Goal: Complete application form: Complete application form

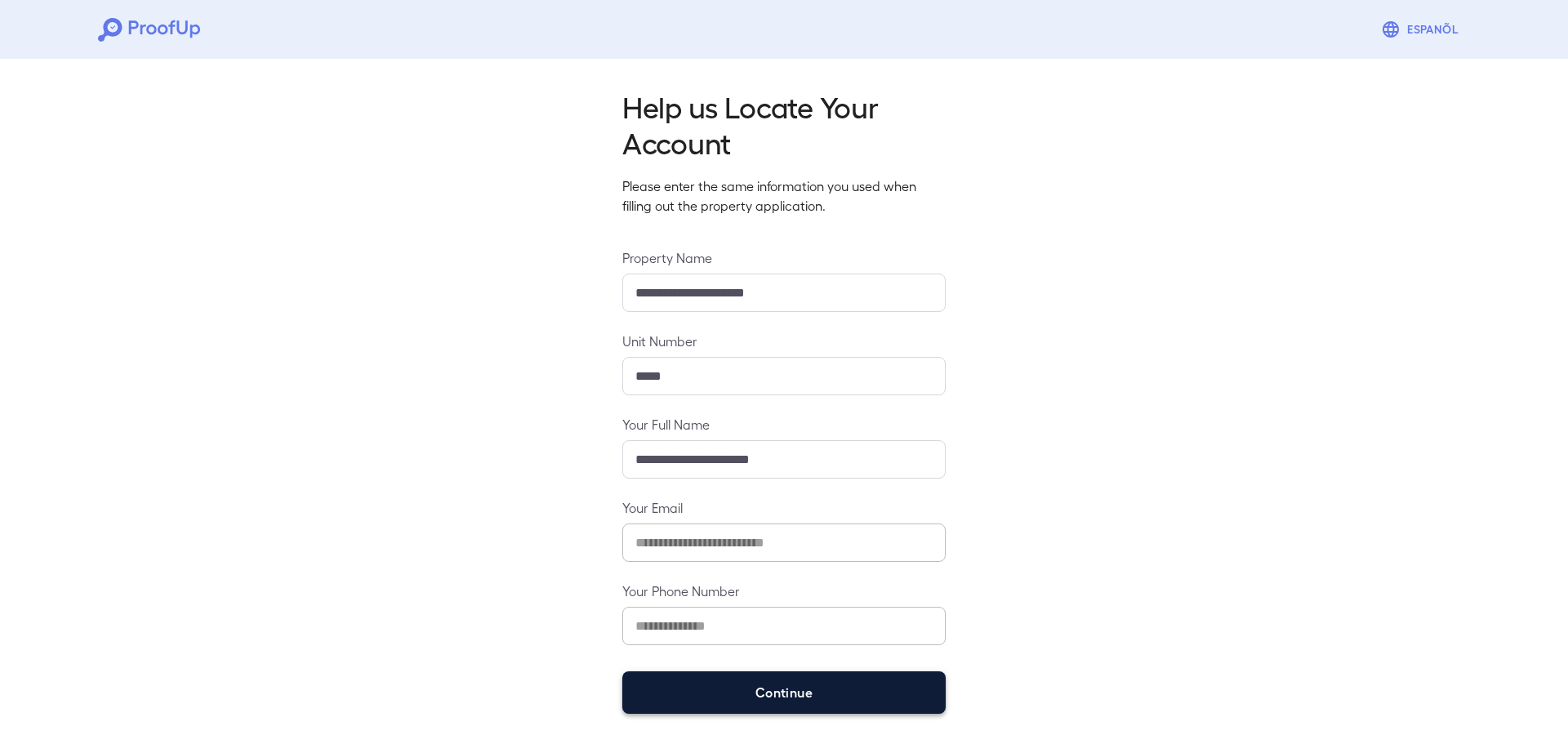
click at [741, 693] on button "Continue" at bounding box center [784, 693] width 323 height 43
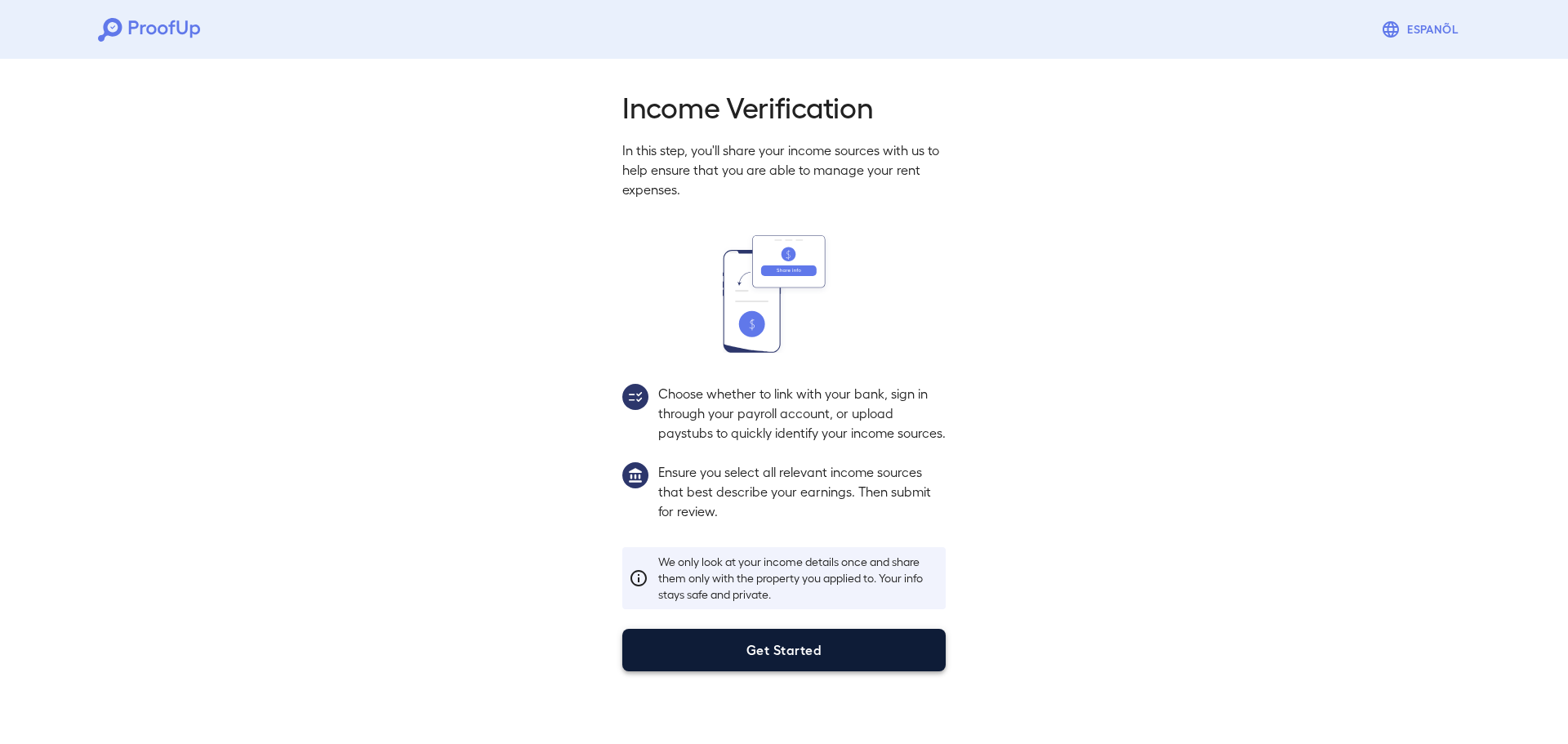
click at [903, 662] on button "Get Started" at bounding box center [784, 650] width 323 height 43
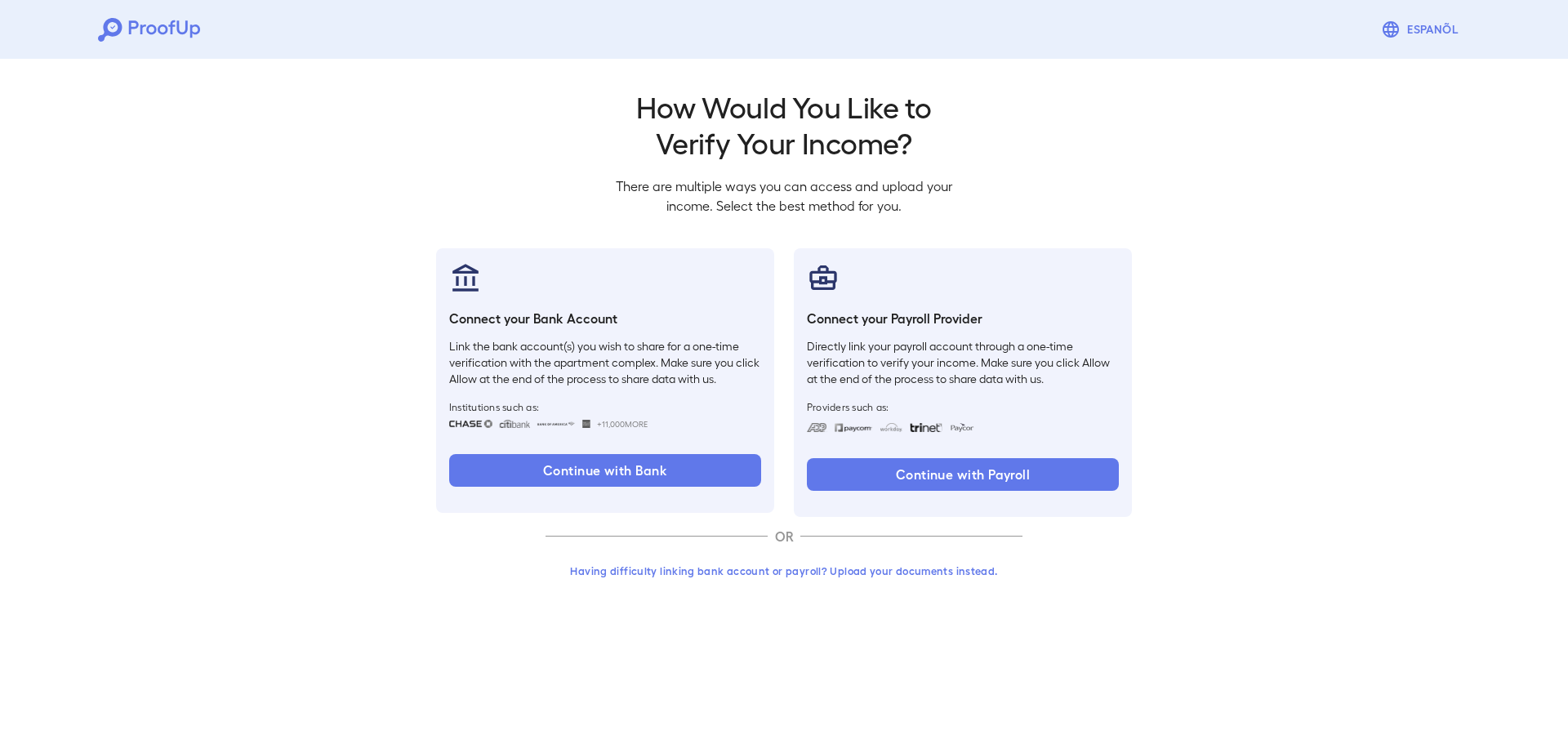
click at [702, 569] on button "Having difficulty linking bank account or payroll? Upload your documents instea…" at bounding box center [784, 571] width 476 height 30
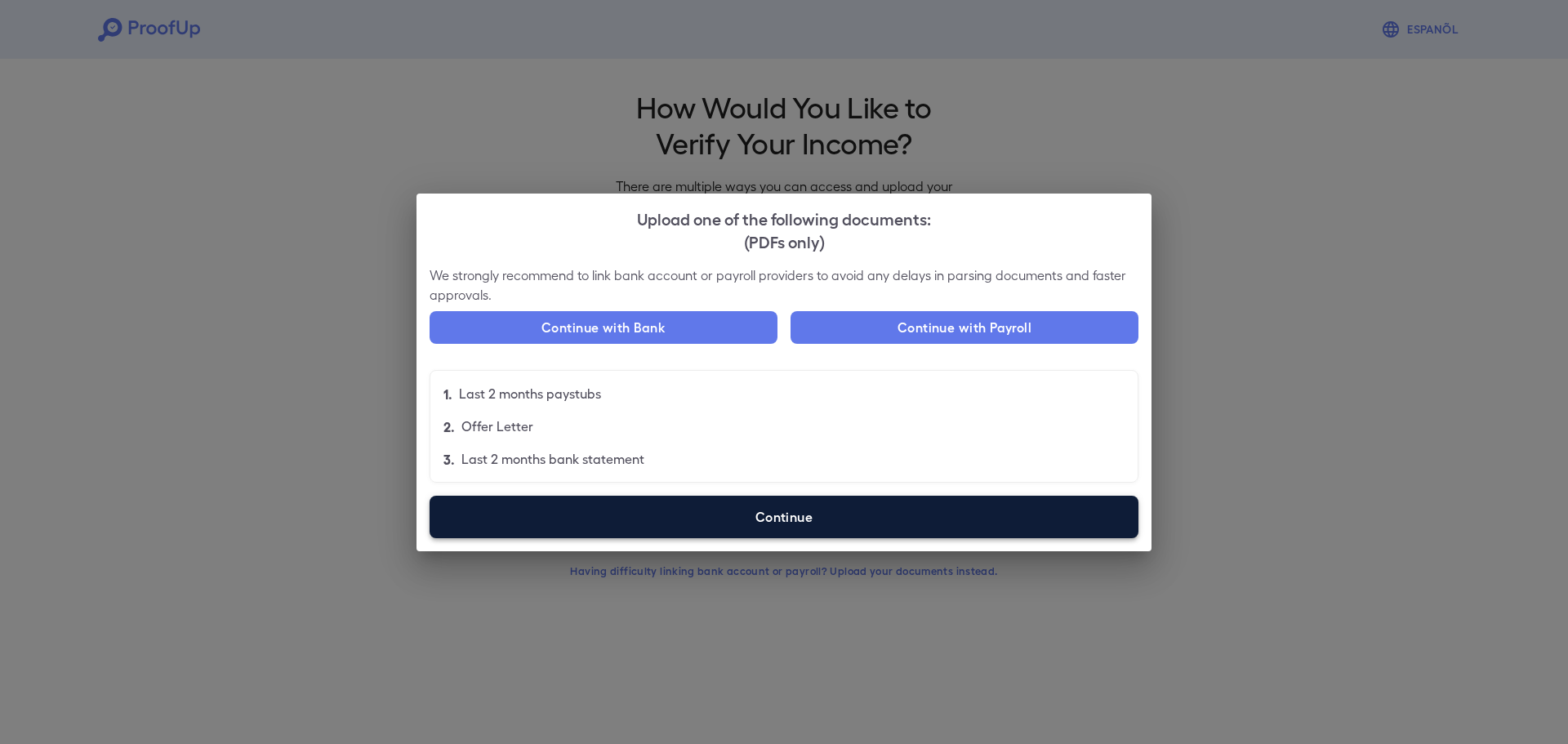
click at [725, 518] on label "Continue" at bounding box center [784, 518] width 709 height 43
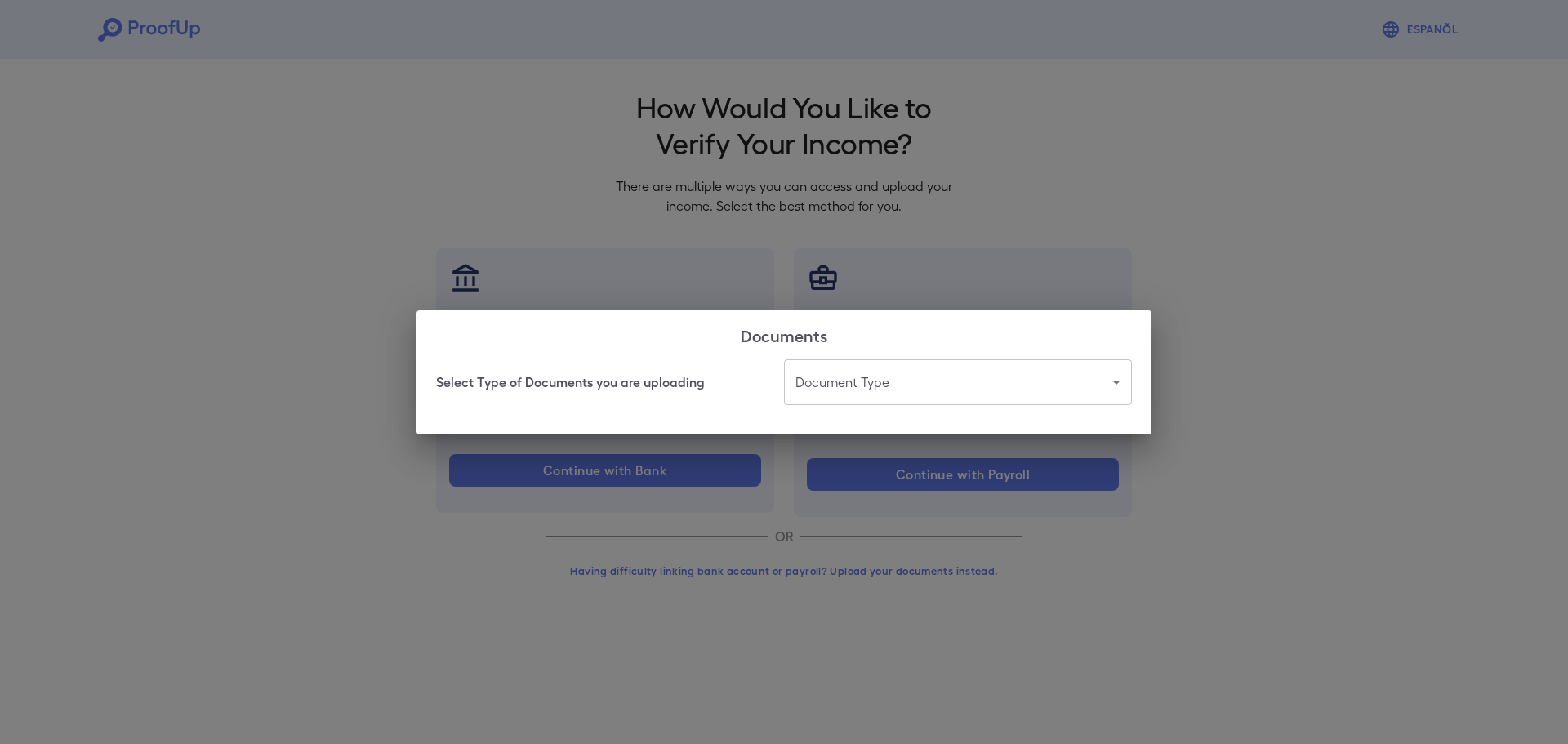
click at [824, 385] on body "Espanõl Go back How Would You Like to Verify Your Income? There are multiple wa…" at bounding box center [784, 312] width 1568 height 624
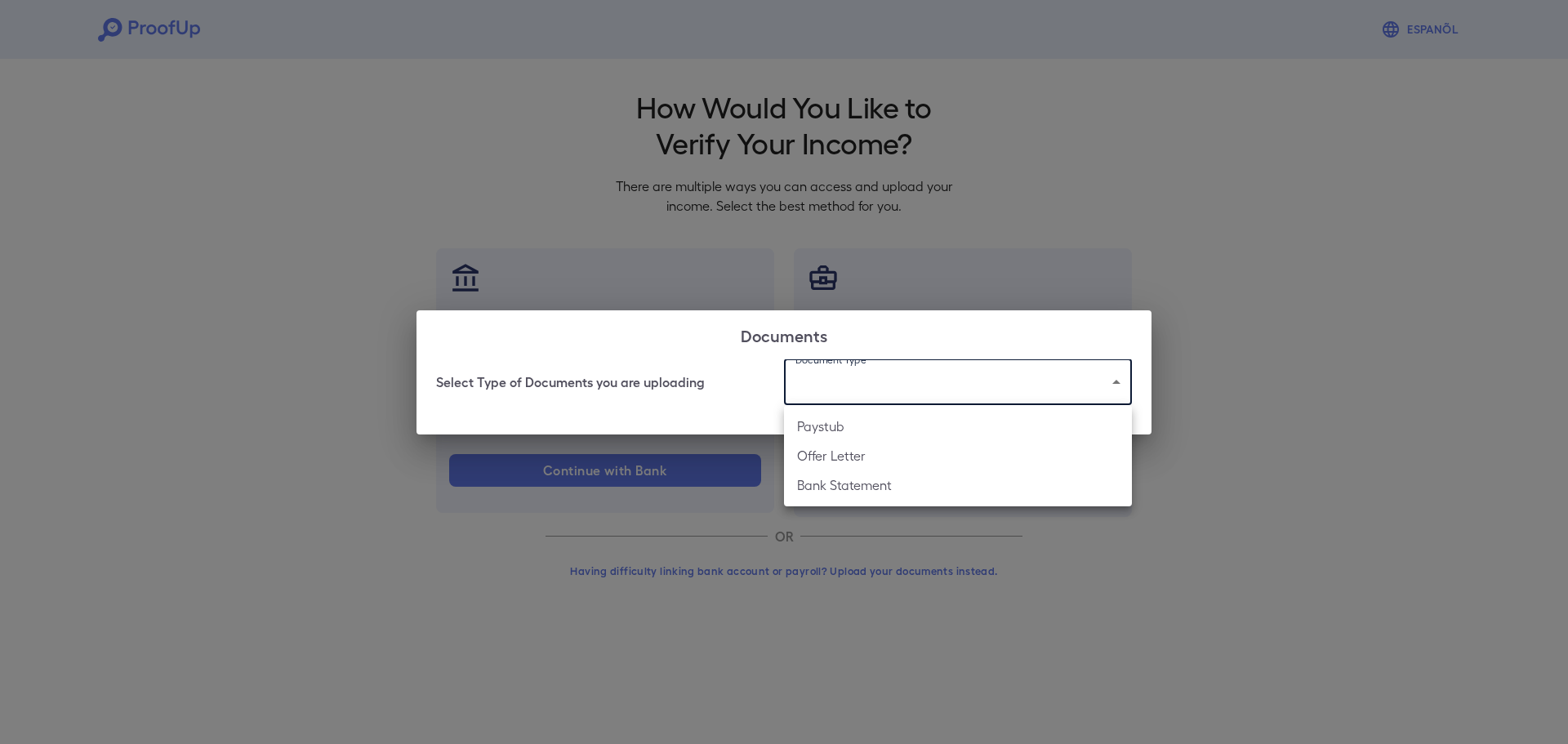
click at [862, 432] on li "Paystub" at bounding box center [957, 426] width 348 height 30
type input "*******"
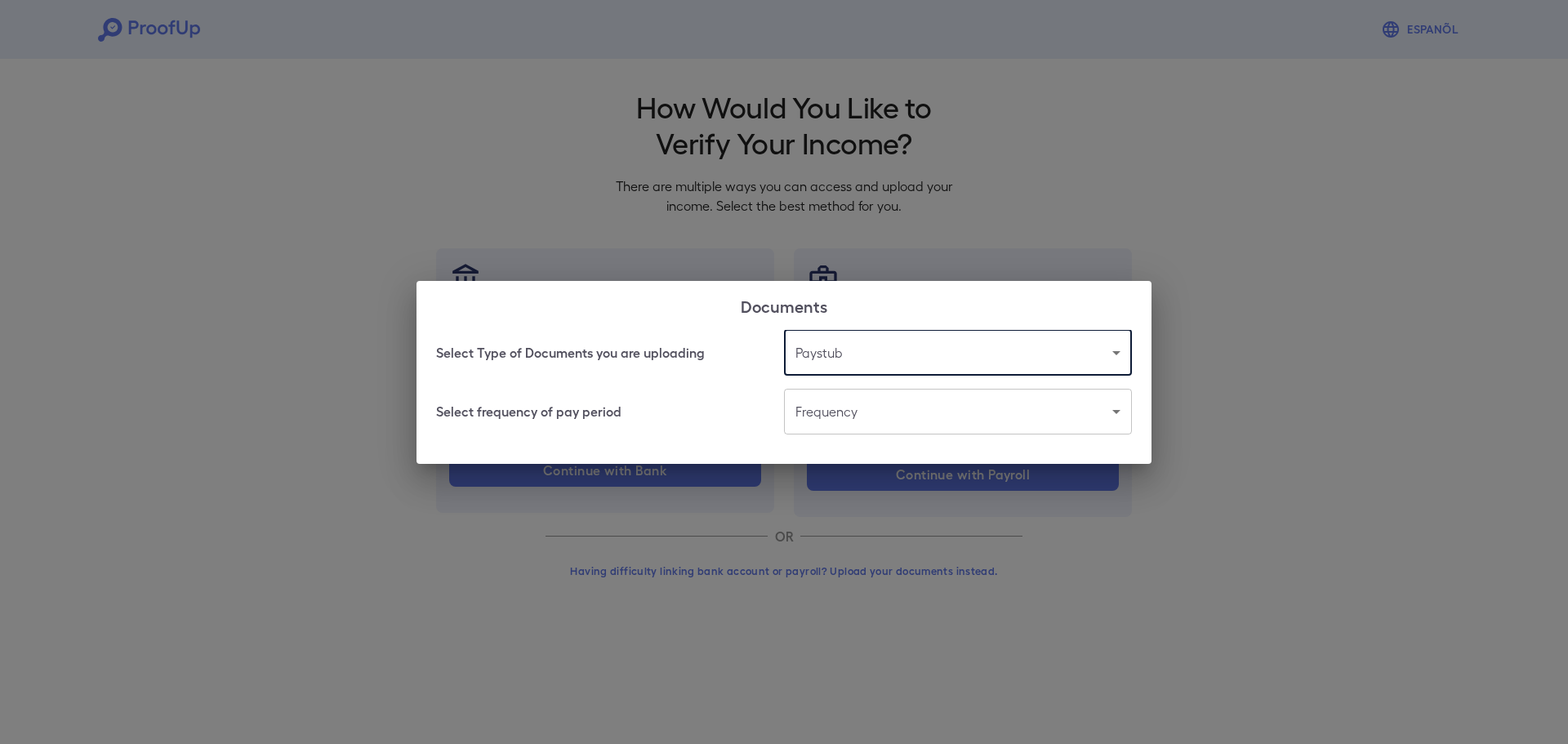
click at [889, 416] on body "Espanõl Go back How Would You Like to Verify Your Income? There are multiple wa…" at bounding box center [784, 312] width 1568 height 624
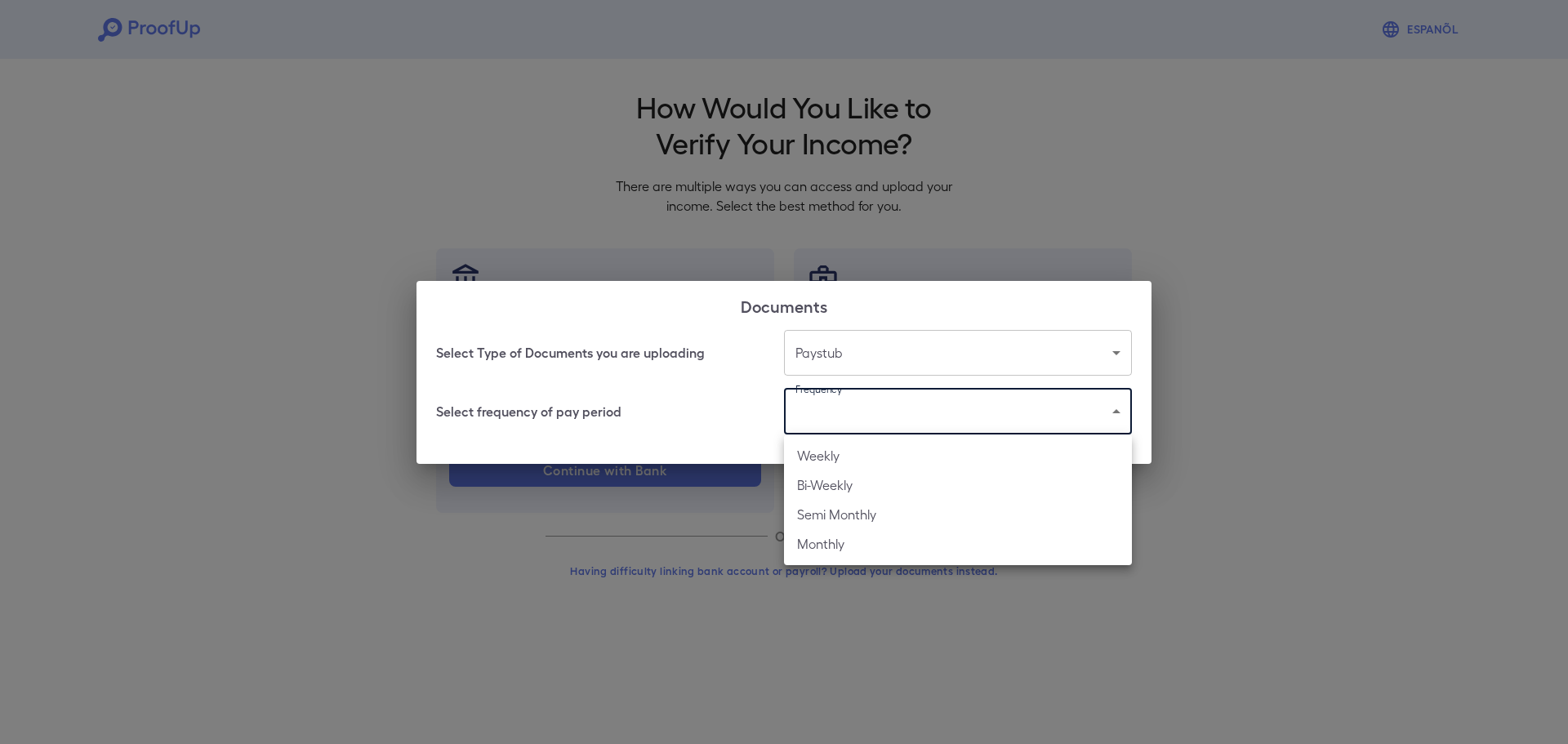
click at [845, 478] on li "Bi-Weekly" at bounding box center [957, 485] width 348 height 30
type input "*********"
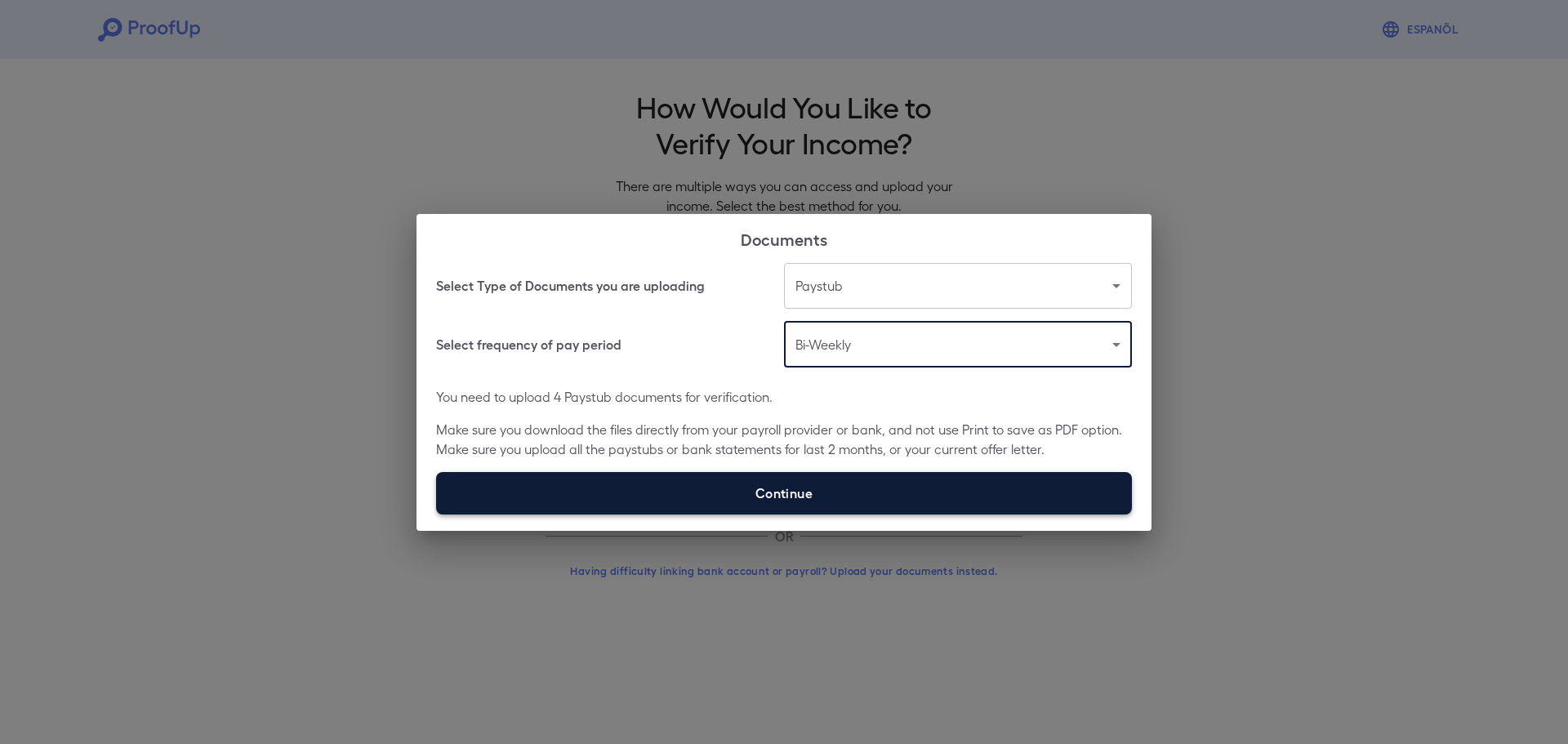
click at [844, 489] on label "Continue" at bounding box center [784, 494] width 696 height 43
click at [436, 514] on input "Continue" at bounding box center [436, 514] width 1 height 1
type input "**********"
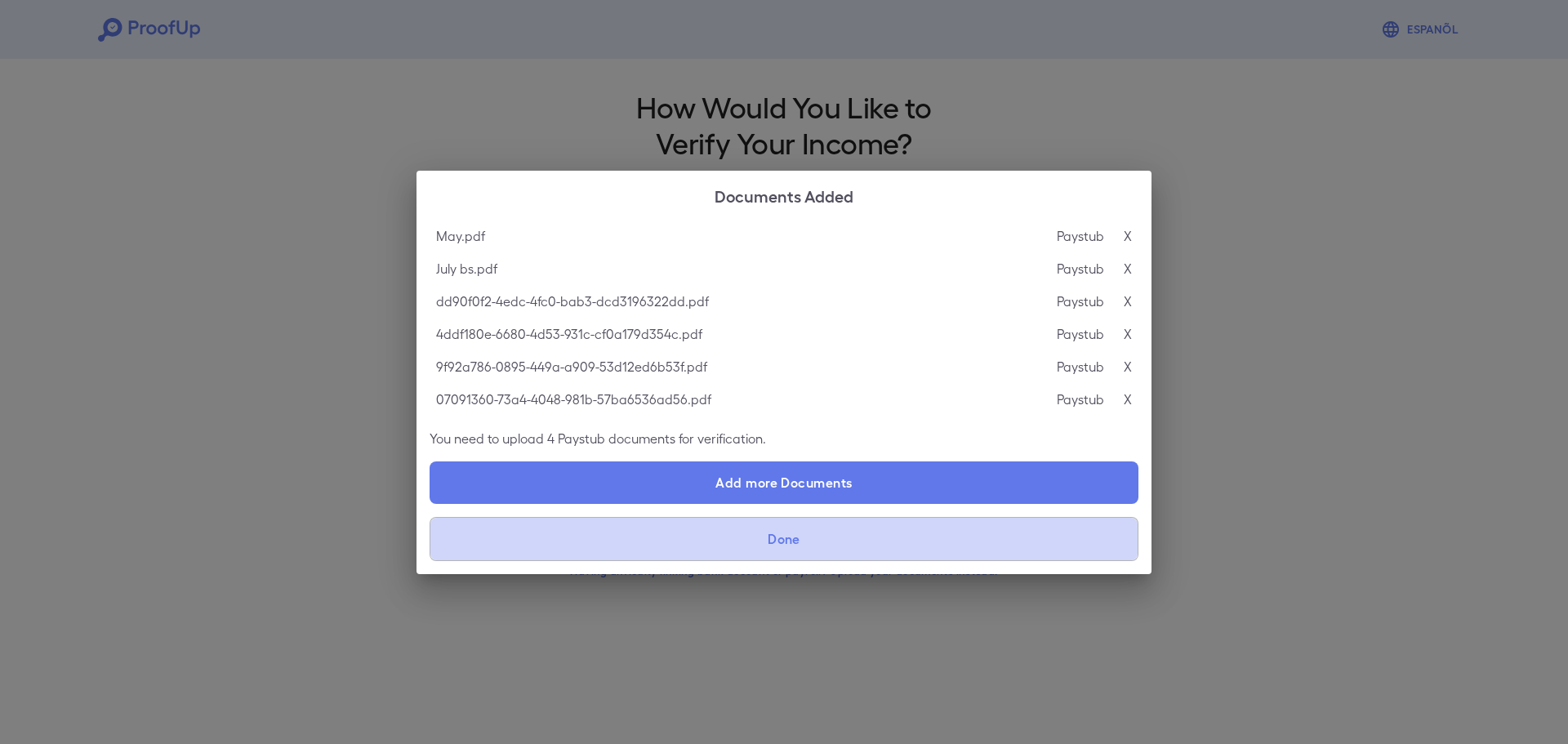
click at [818, 543] on button "Done" at bounding box center [784, 540] width 709 height 44
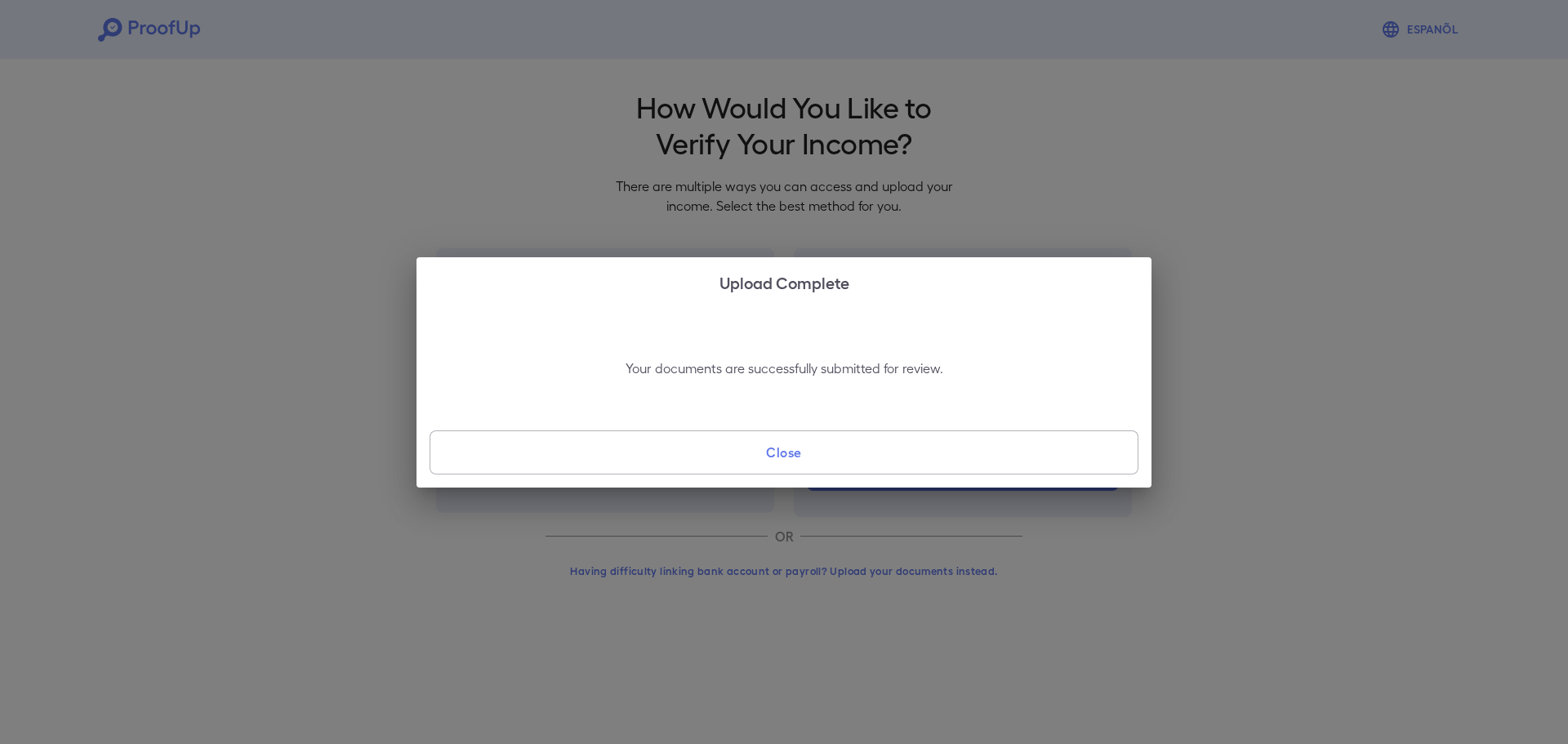
click at [832, 448] on button "Close" at bounding box center [784, 453] width 709 height 44
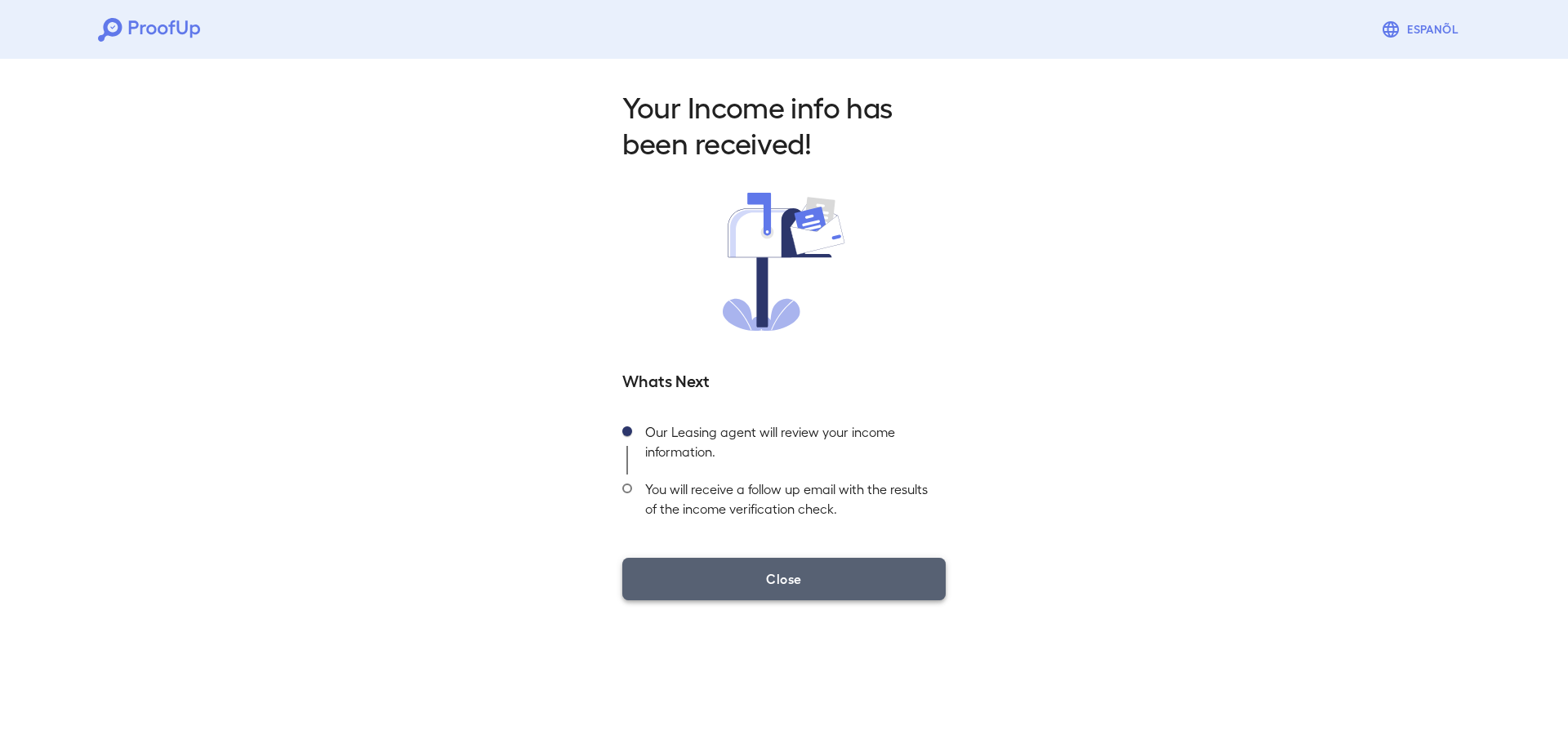
click at [806, 571] on button "Close" at bounding box center [784, 579] width 323 height 43
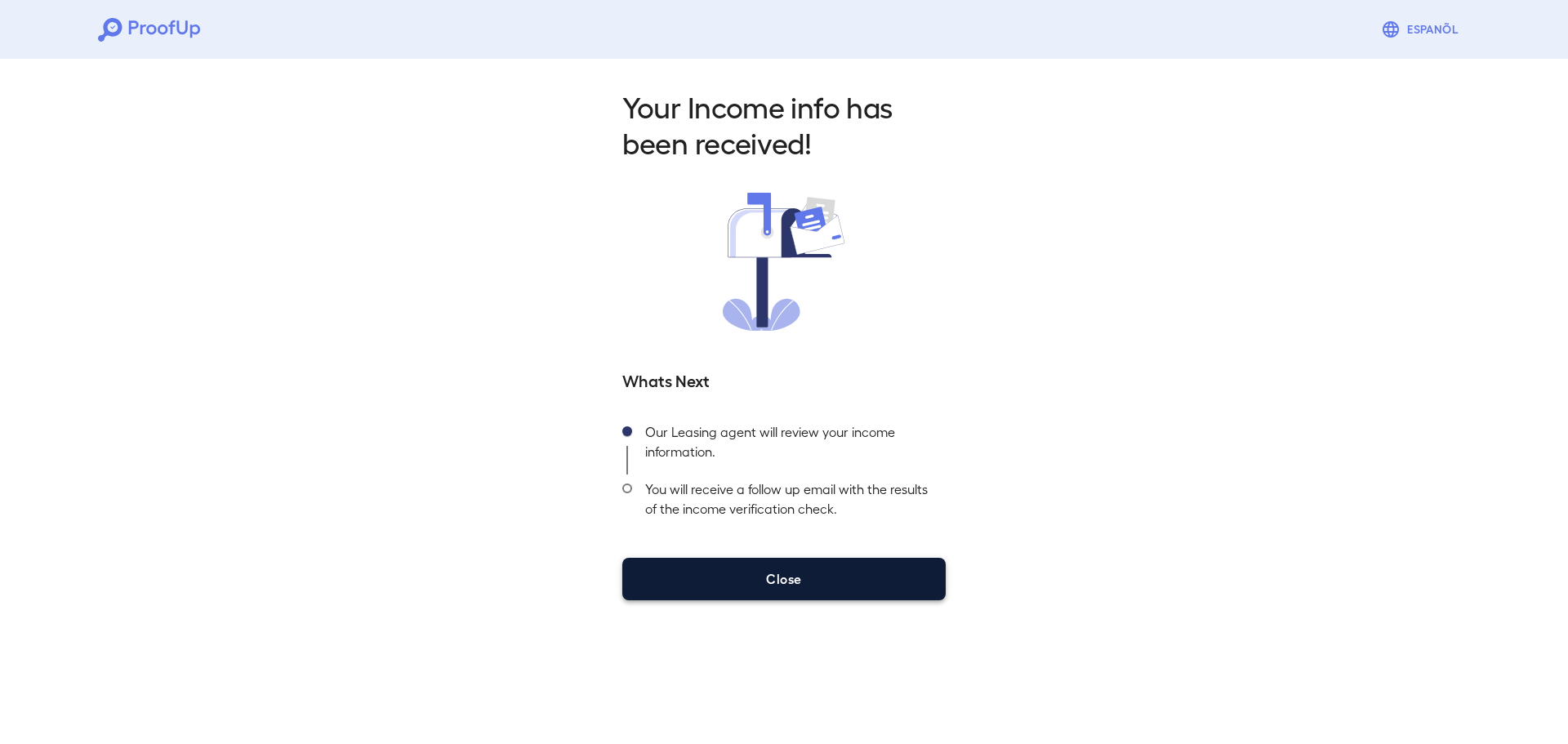
click at [835, 580] on button "Close" at bounding box center [784, 579] width 323 height 43
click at [824, 575] on button "Close" at bounding box center [784, 579] width 323 height 43
